Goal: Use online tool/utility: Utilize a website feature to perform a specific function

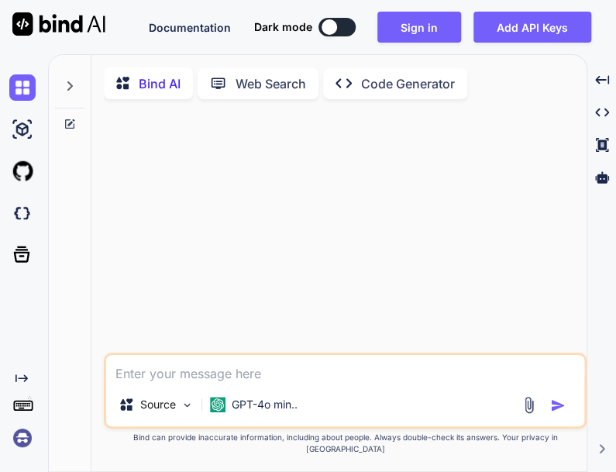
type textarea "x"
click at [406, 26] on button "Sign in" at bounding box center [419, 27] width 84 height 31
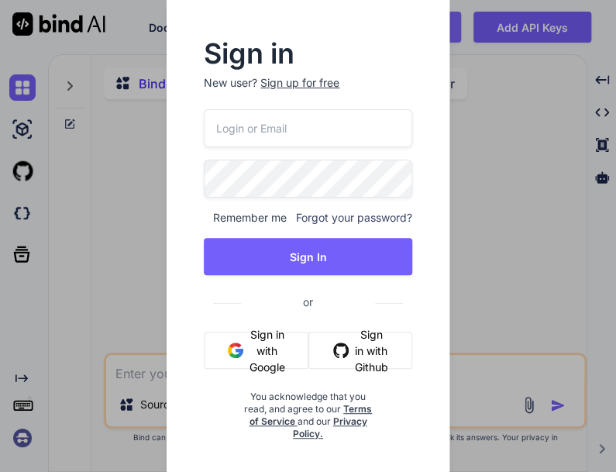
type input "[EMAIL_ADDRESS][DOMAIN_NAME]"
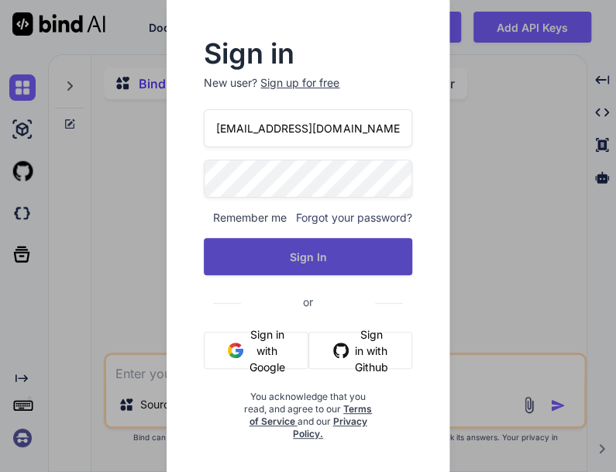
click at [318, 257] on button "Sign In" at bounding box center [308, 256] width 208 height 37
click at [370, 259] on button "Sign In" at bounding box center [308, 256] width 208 height 37
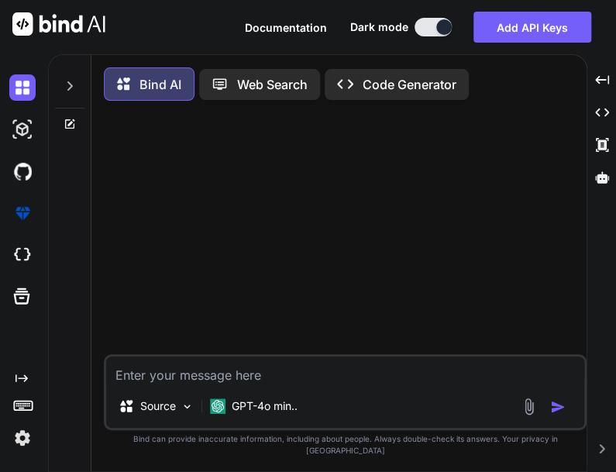
click at [303, 375] on textarea at bounding box center [345, 371] width 478 height 28
click at [275, 414] on p "GPT-4o min.." at bounding box center [265, 406] width 66 height 16
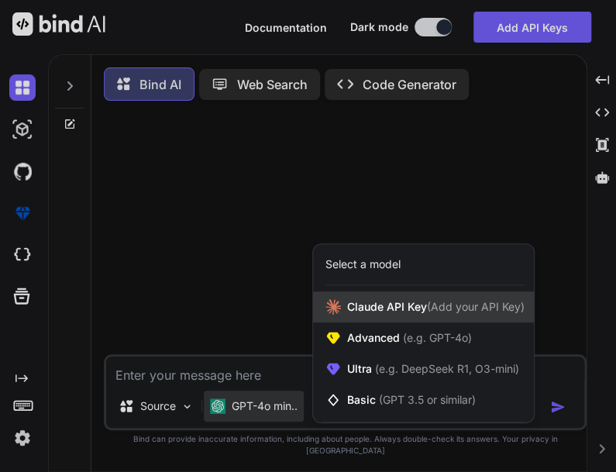
click at [391, 309] on div "[PERSON_NAME] Key (Add your API Key)" at bounding box center [423, 306] width 221 height 31
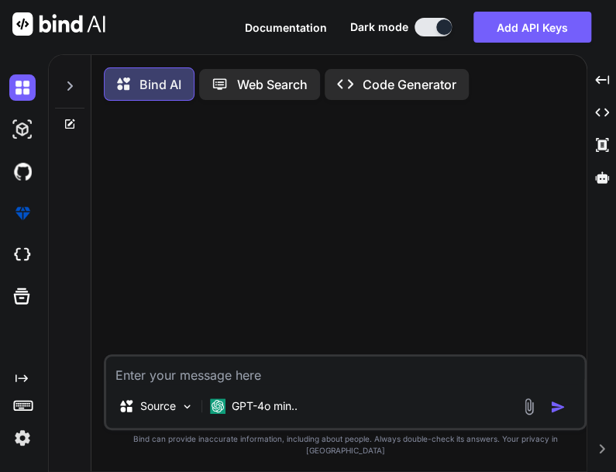
click at [286, 377] on textarea at bounding box center [345, 371] width 478 height 28
click at [242, 384] on textarea at bounding box center [345, 371] width 478 height 28
click at [490, 381] on textarea "Can you make code in html that is a red cube with shadow" at bounding box center [345, 371] width 478 height 28
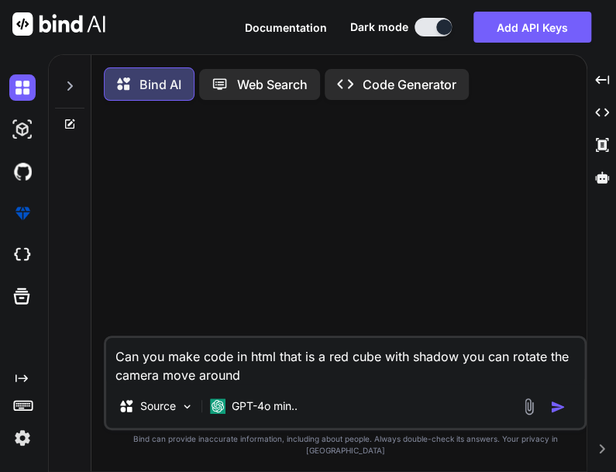
click at [158, 384] on textarea "Can you make code in html that is a red cube with shadow you can rotate the cam…" at bounding box center [345, 361] width 478 height 47
click at [284, 384] on textarea "Can you make code in html that is a red cube with shadow you can rotate the cam…" at bounding box center [345, 361] width 478 height 47
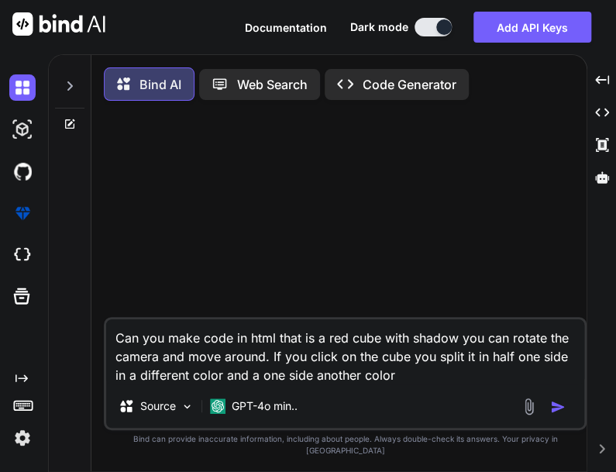
type textarea "Can you make code in html that is a red cube with shadow you can rotate the cam…"
click at [560, 415] on img "button" at bounding box center [558, 407] width 16 height 16
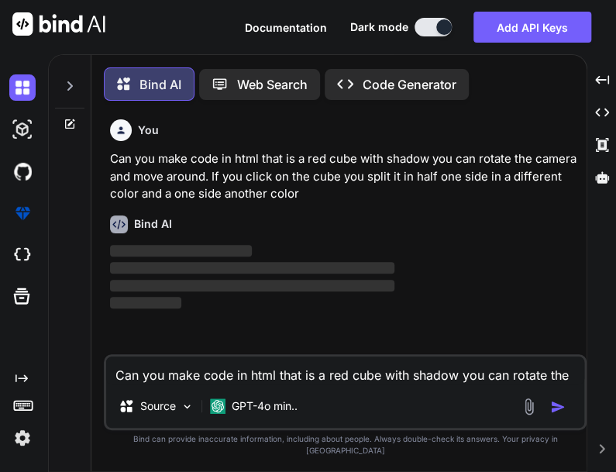
scroll to position [7, 0]
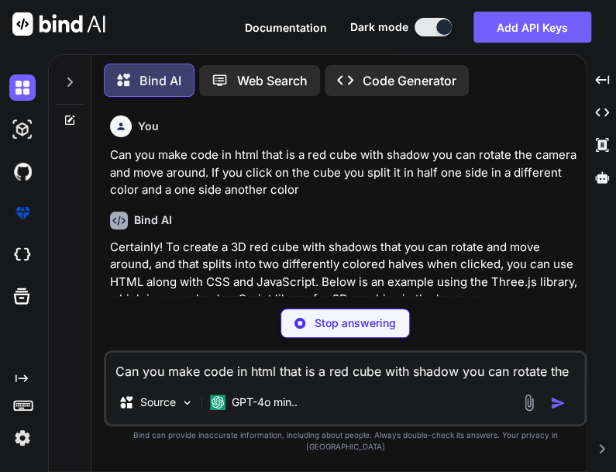
click at [433, 380] on textarea "Can you make code in html that is a red cube with shadow you can rotate the cam…" at bounding box center [345, 367] width 478 height 28
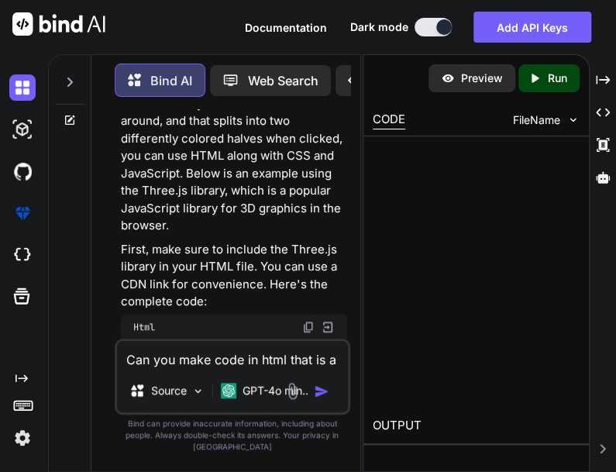
scroll to position [353, 0]
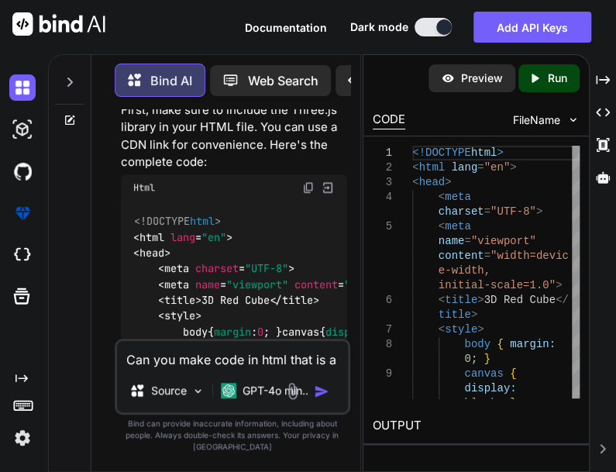
click at [304, 189] on img at bounding box center [308, 187] width 12 height 12
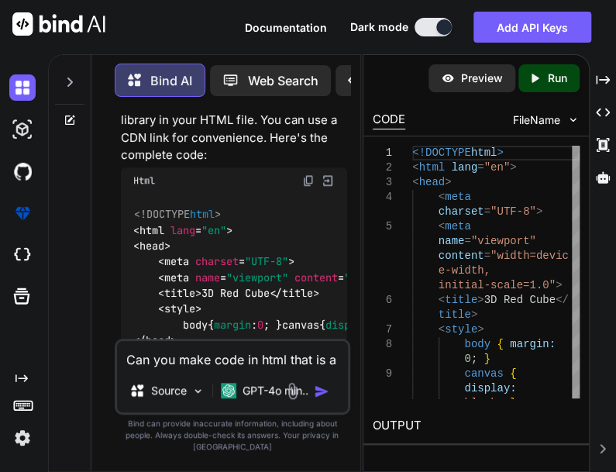
scroll to position [434, 0]
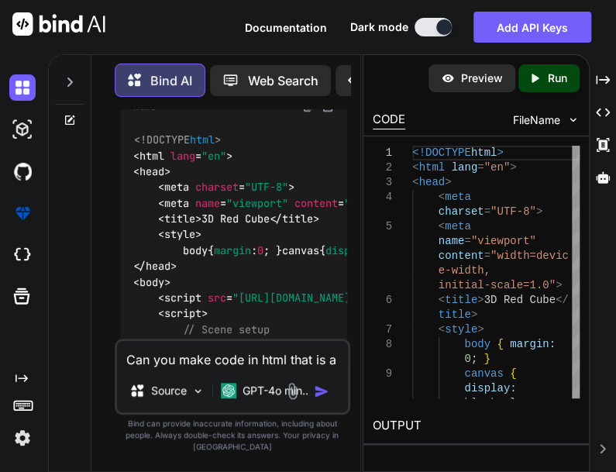
click at [244, 369] on textarea "Can you make code in html that is a red cube with shadow you can rotate the cam…" at bounding box center [232, 355] width 231 height 28
click at [244, 369] on textarea at bounding box center [232, 355] width 231 height 28
click at [315, 369] on textarea "Can you make it so that the split half" at bounding box center [232, 355] width 231 height 28
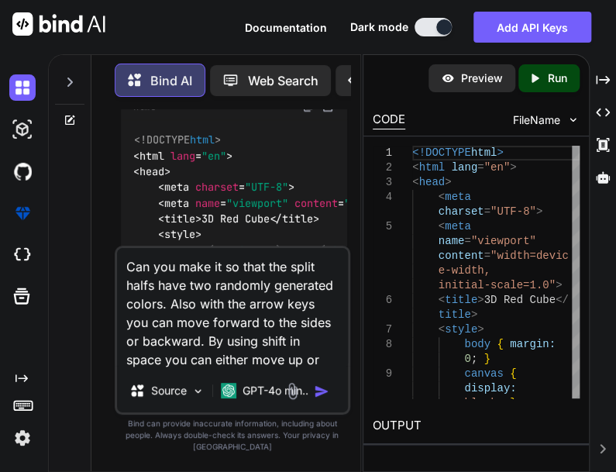
scroll to position [0, 0]
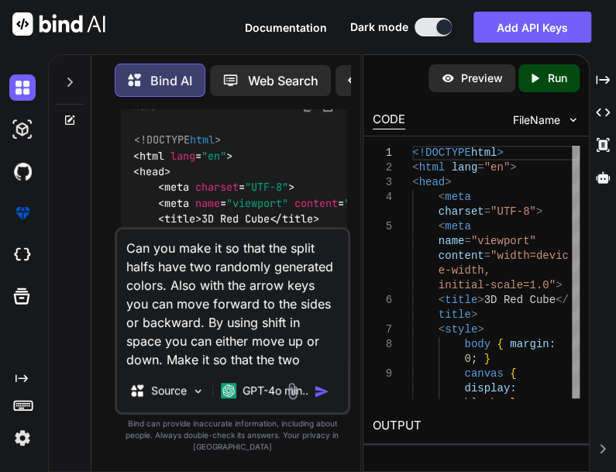
click at [144, 278] on textarea "Can you make it so that the split halfs have two randomly generated colors. Als…" at bounding box center [232, 299] width 231 height 140
click at [95, 307] on div "Bind AI Web Search Created with Pixso. Code Generator You Can you make code in …" at bounding box center [225, 264] width 269 height 414
click at [146, 284] on textarea "Can you make it so that the split halfs have two randomly generated colors. Als…" at bounding box center [232, 299] width 231 height 140
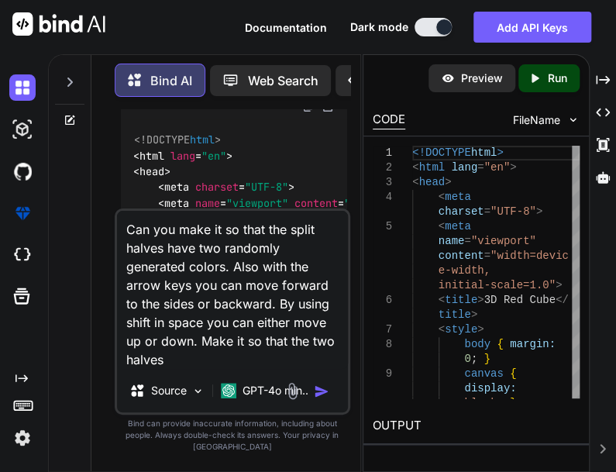
click at [220, 369] on textarea "Can you make it so that the split halves have two randomly generated colors. Al…" at bounding box center [232, 290] width 231 height 158
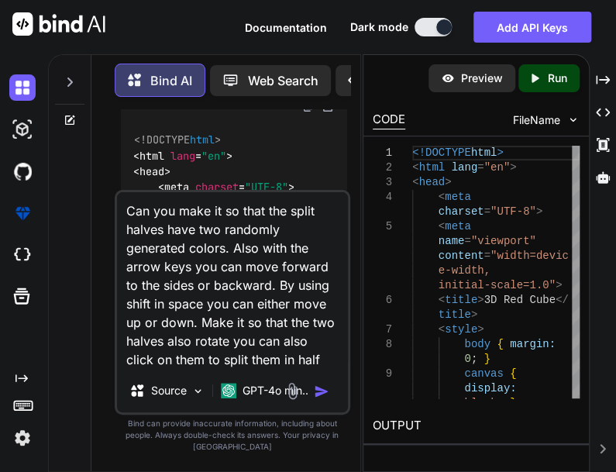
type textarea "Can you make it so that the split halves have two randomly generated colors. Al…"
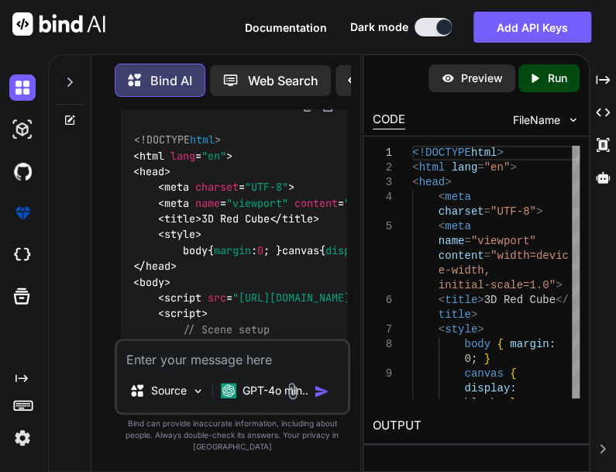
scroll to position [2390, 0]
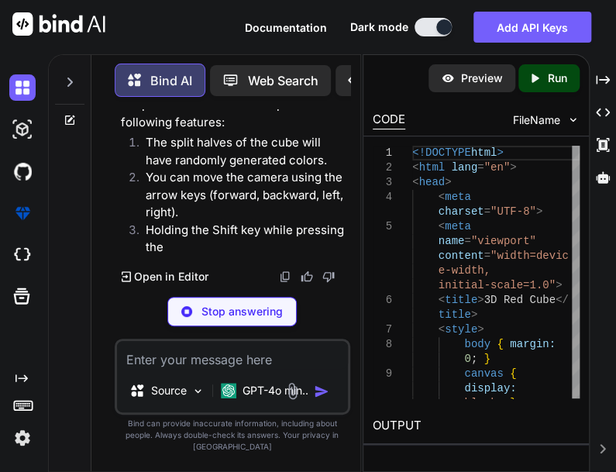
click at [603, 315] on div "Created with Pixso. Created with Pixso. Created with Pixso. Created with Pixso." at bounding box center [603, 269] width 14 height 405
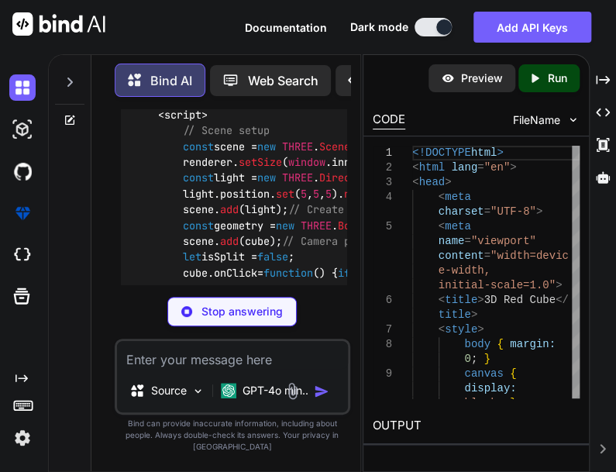
click at [338, 321] on div "Stop answering" at bounding box center [233, 311] width 236 height 29
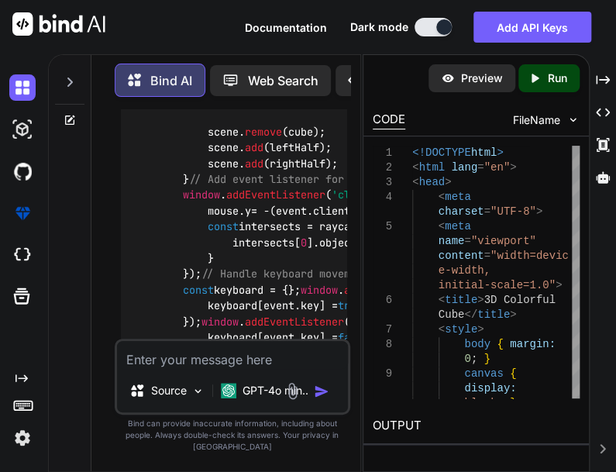
scroll to position [2870, 0]
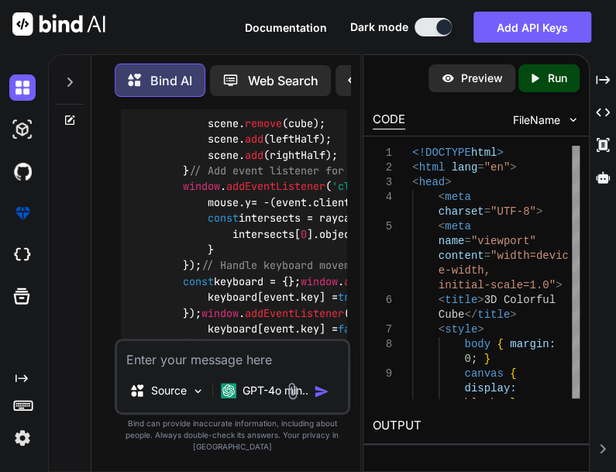
click at [199, 382] on div "Source GPT-4o min.." at bounding box center [233, 377] width 236 height 76
click at [193, 369] on textarea at bounding box center [232, 355] width 231 height 28
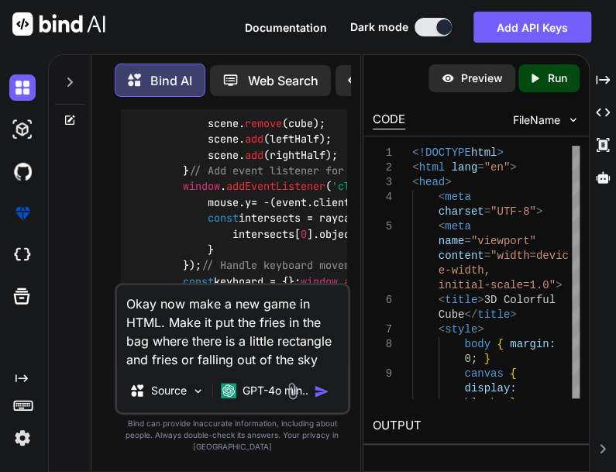
scroll to position [0, 0]
click at [188, 369] on textarea "Okay now make a new game in HTML. Make it put the fries in the bag where there …" at bounding box center [232, 327] width 231 height 84
click at [321, 369] on textarea "Okay now make a new game in HTML. Make it put the fries in the bag where there …" at bounding box center [232, 327] width 231 height 84
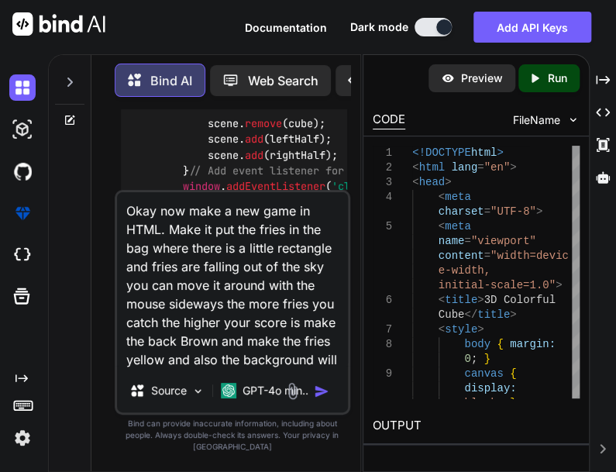
scroll to position [2, 0]
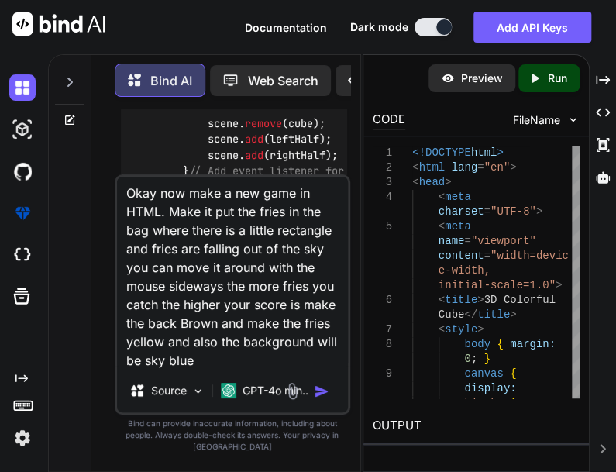
type textarea "Okay now make a new game in HTML. Make it put the fries in the bag where there …"
click at [315, 399] on img "button" at bounding box center [322, 392] width 16 height 16
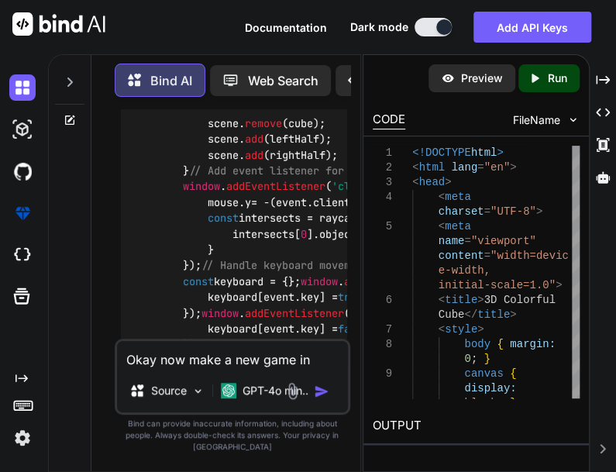
scroll to position [5677, 0]
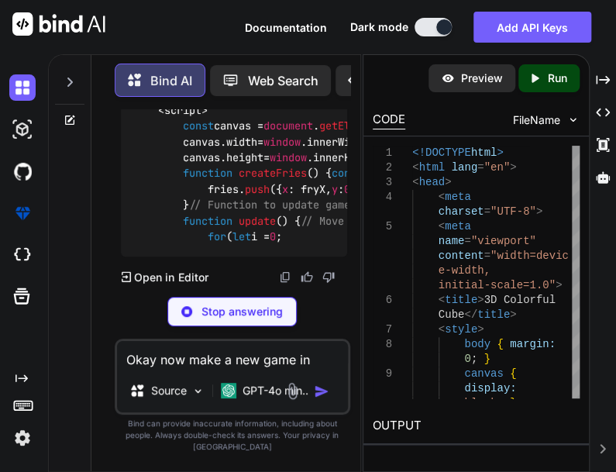
click at [342, 326] on div "Stop answering" at bounding box center [233, 311] width 236 height 29
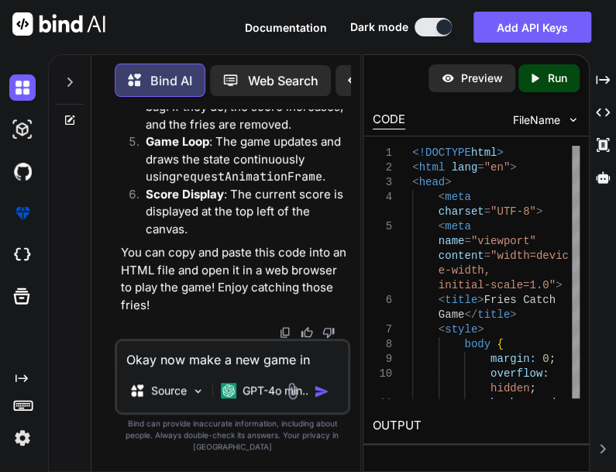
scroll to position [6038, 0]
click at [302, 369] on textarea "Okay now make a new game in HTML. Make it put the fries in the bag where there …" at bounding box center [232, 355] width 231 height 28
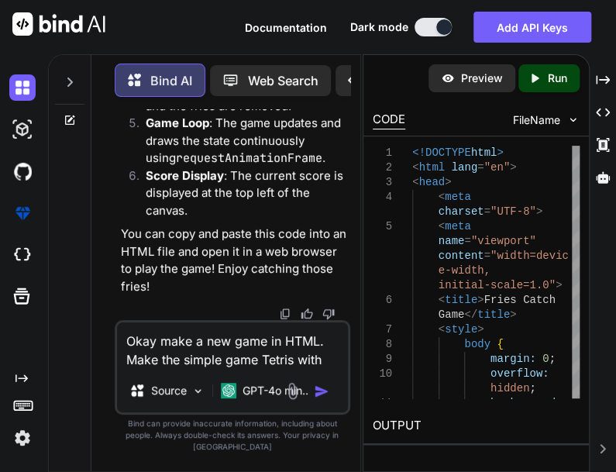
scroll to position [0, 0]
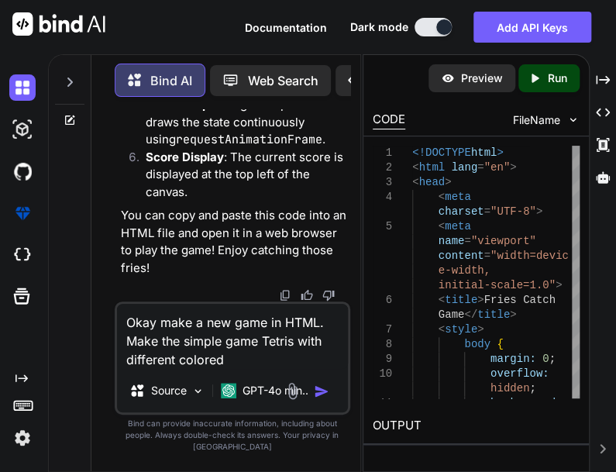
type textarea "Okay make a new game in HTML. Make the simple game Tetris with different colore…"
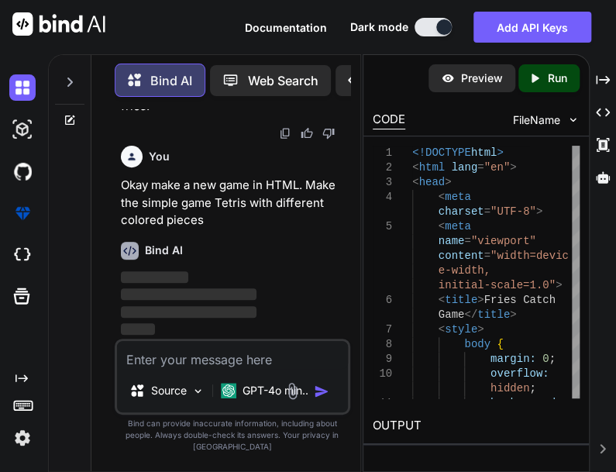
scroll to position [8088, 0]
click at [295, 369] on textarea at bounding box center [232, 355] width 231 height 28
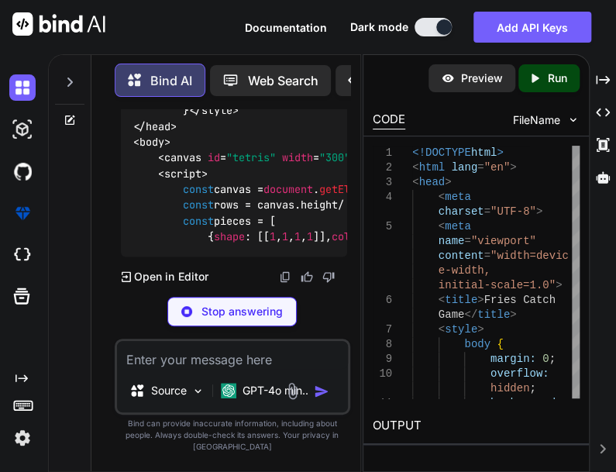
scroll to position [8328, 0]
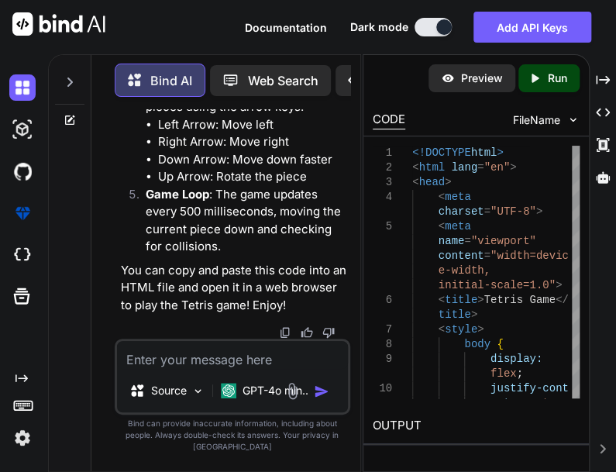
click at [310, 369] on textarea at bounding box center [232, 355] width 231 height 28
click at [250, 369] on textarea at bounding box center [232, 355] width 231 height 28
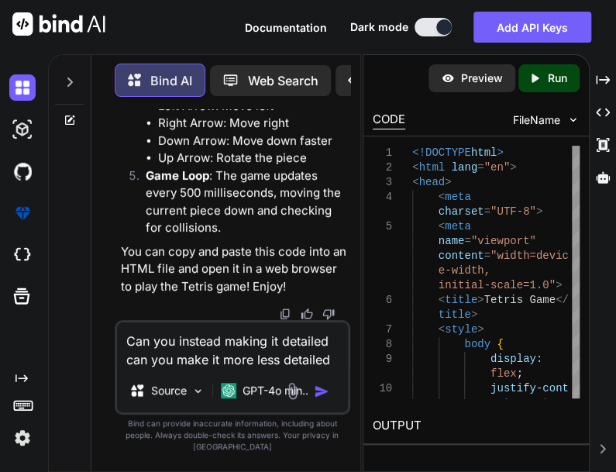
scroll to position [0, 0]
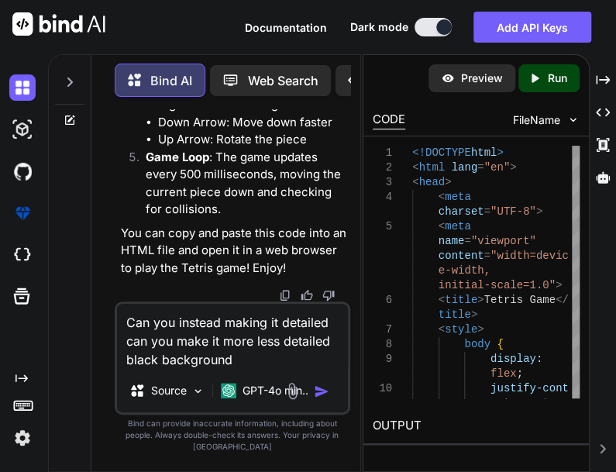
type textarea "Can you instead making it detailed can you make it more less detailed black bac…"
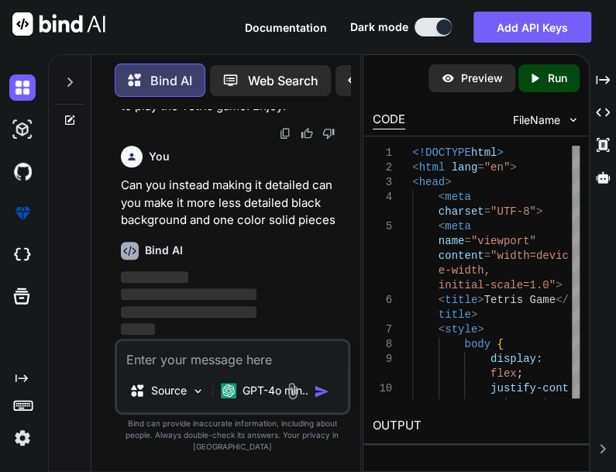
scroll to position [11542, 0]
click at [288, 369] on textarea at bounding box center [232, 355] width 231 height 28
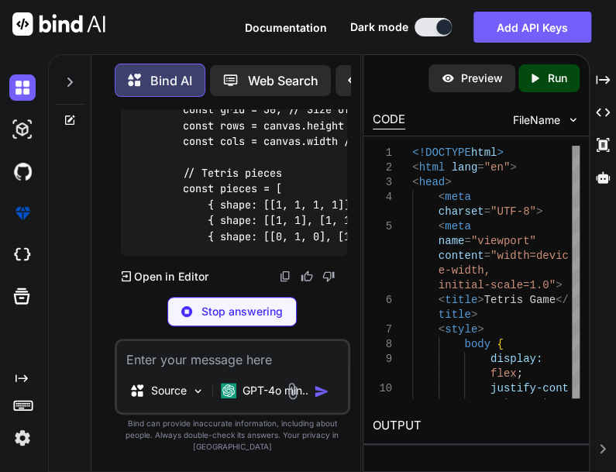
scroll to position [11773, 0]
